Goal: Use online tool/utility

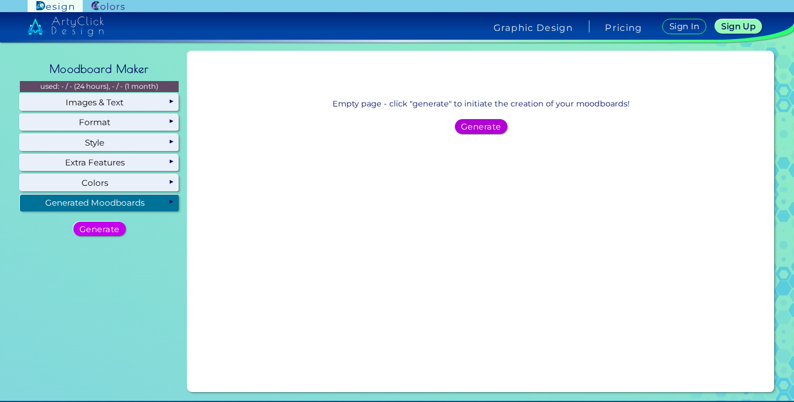
click at [483, 129] on h5 "Generate" at bounding box center [481, 127] width 36 height 8
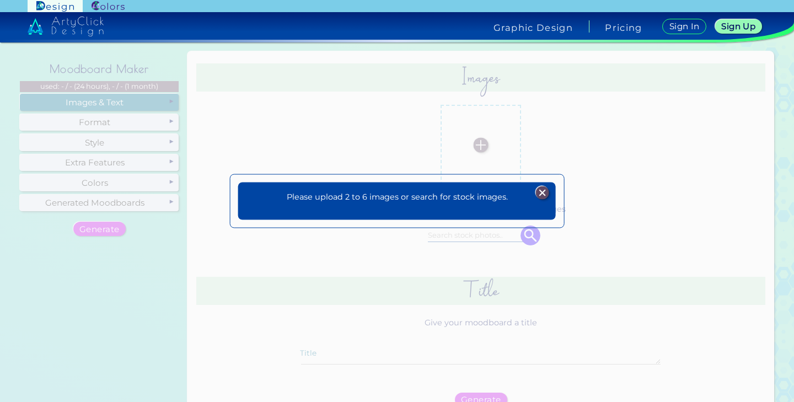
click at [543, 191] on img at bounding box center [542, 192] width 13 height 13
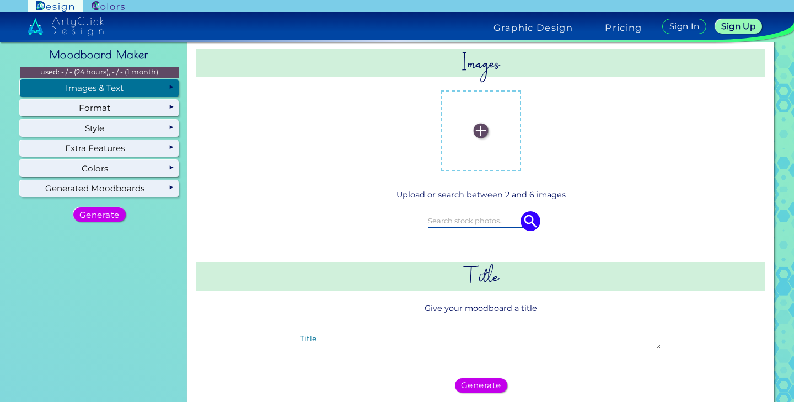
scroll to position [12, 0]
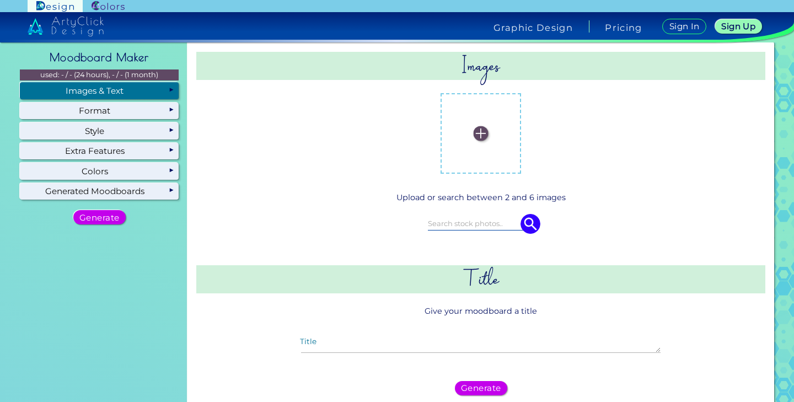
click at [478, 127] on img at bounding box center [481, 133] width 15 height 15
click at [0, 0] on input "file" at bounding box center [0, 0] width 0 height 0
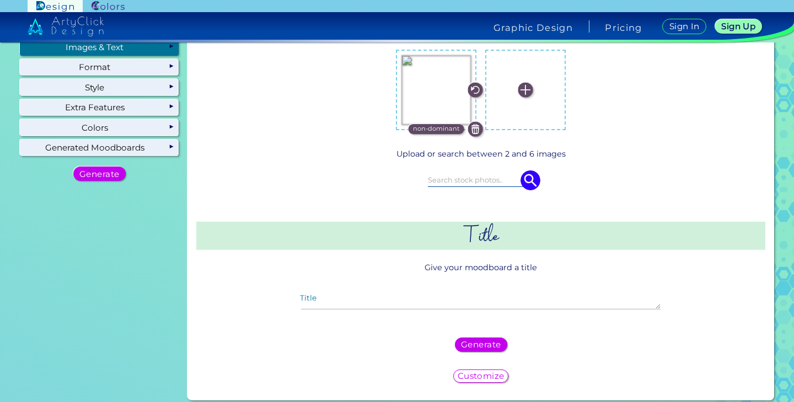
scroll to position [63, 0]
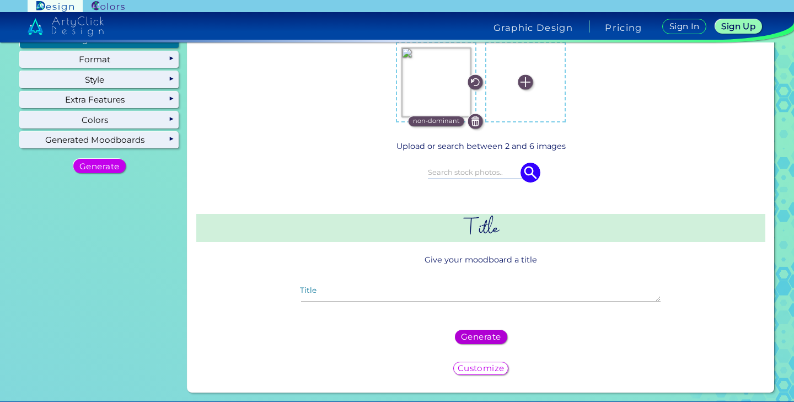
click at [477, 335] on h5 "Generate" at bounding box center [481, 337] width 36 height 8
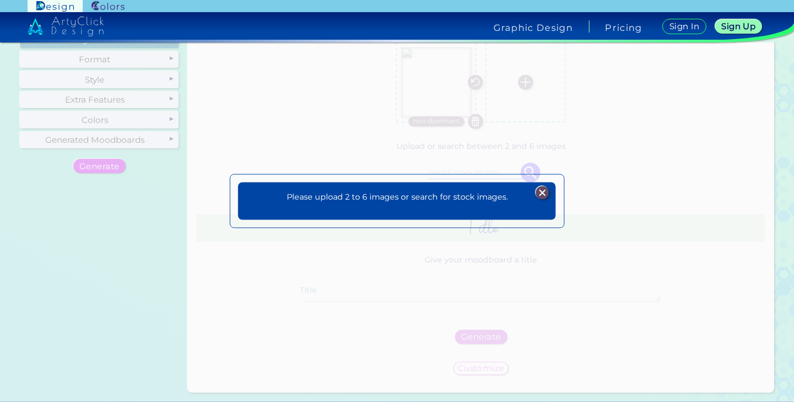
scroll to position [0, 0]
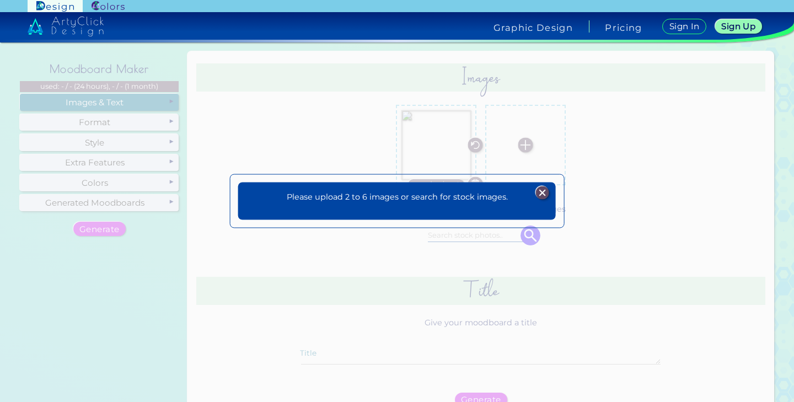
click at [543, 189] on img at bounding box center [542, 192] width 13 height 13
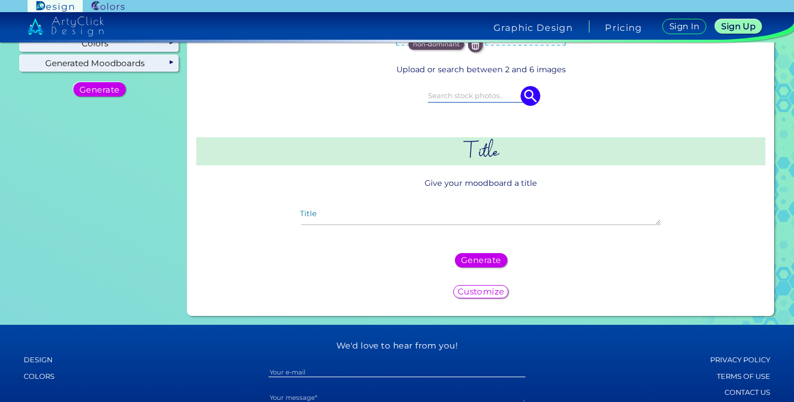
scroll to position [145, 0]
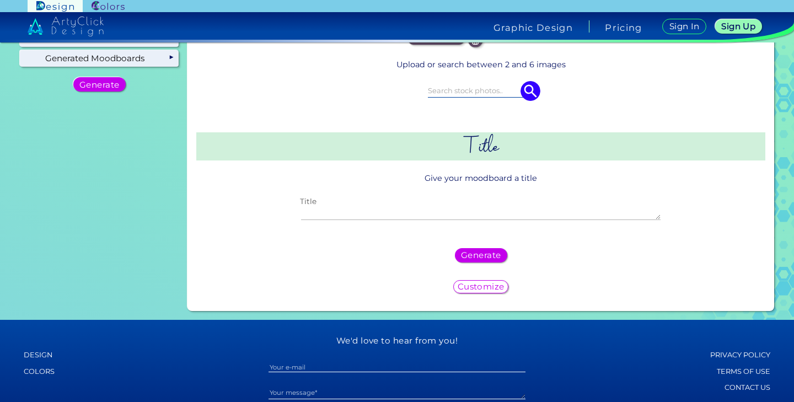
click at [408, 208] on textarea "Title" at bounding box center [481, 213] width 360 height 13
type textarea "moo"
click at [477, 258] on h5 "Generate" at bounding box center [481, 256] width 36 height 8
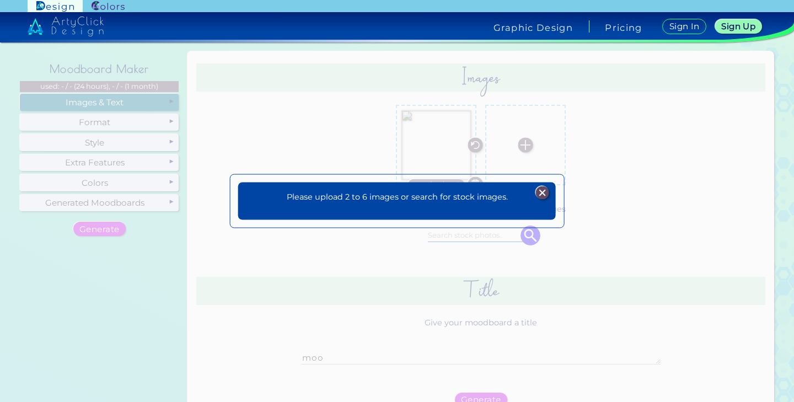
click at [547, 191] on img at bounding box center [542, 192] width 13 height 13
